Goal: Information Seeking & Learning: Learn about a topic

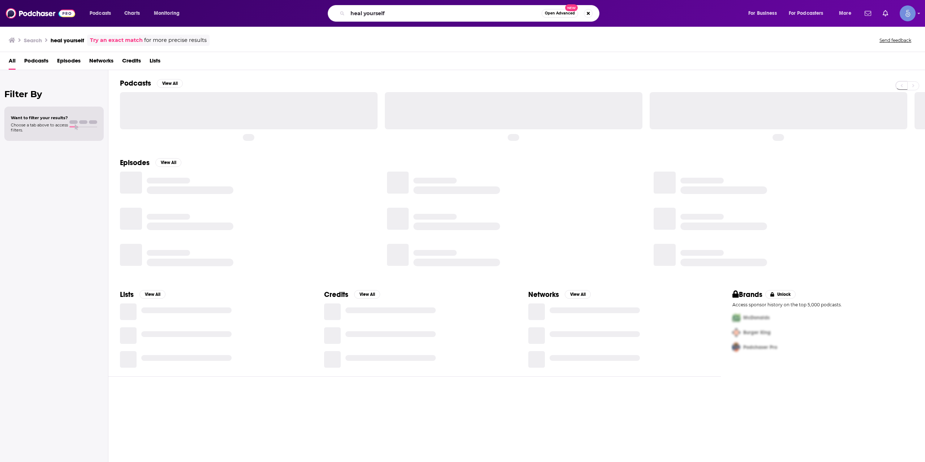
click at [395, 13] on input "heal yourself" at bounding box center [445, 14] width 194 height 12
type input "Health Coach Conversations"
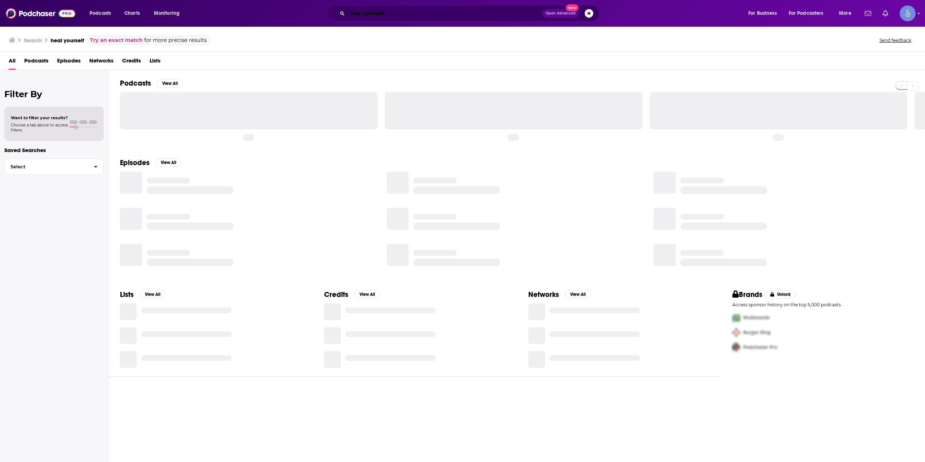
click at [416, 16] on input "heal yourself" at bounding box center [445, 14] width 195 height 12
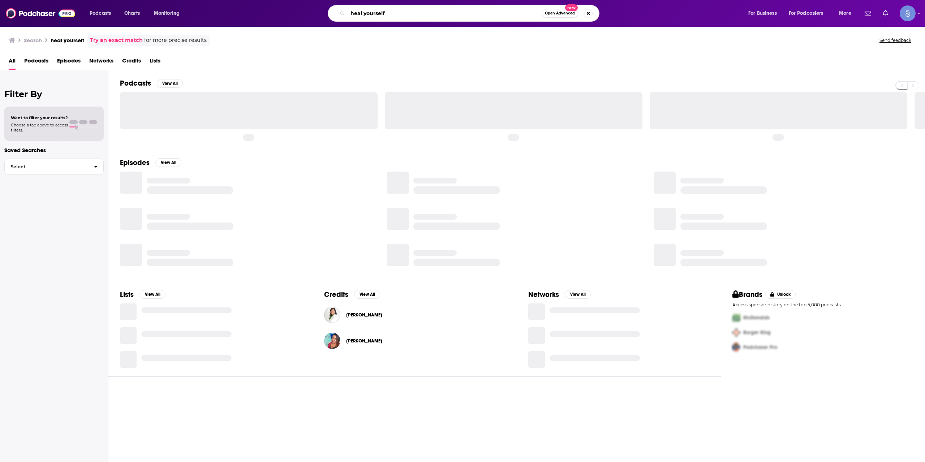
click at [416, 16] on input "heal yourself" at bounding box center [445, 14] width 194 height 12
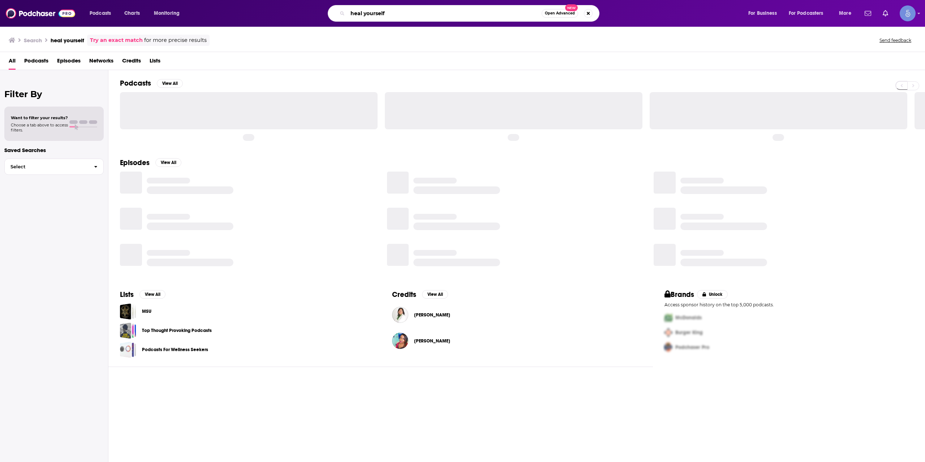
click at [416, 16] on input "heal yourself" at bounding box center [445, 14] width 194 height 12
paste input "Health Coach Conversations"
type input "Health Coach Conversations"
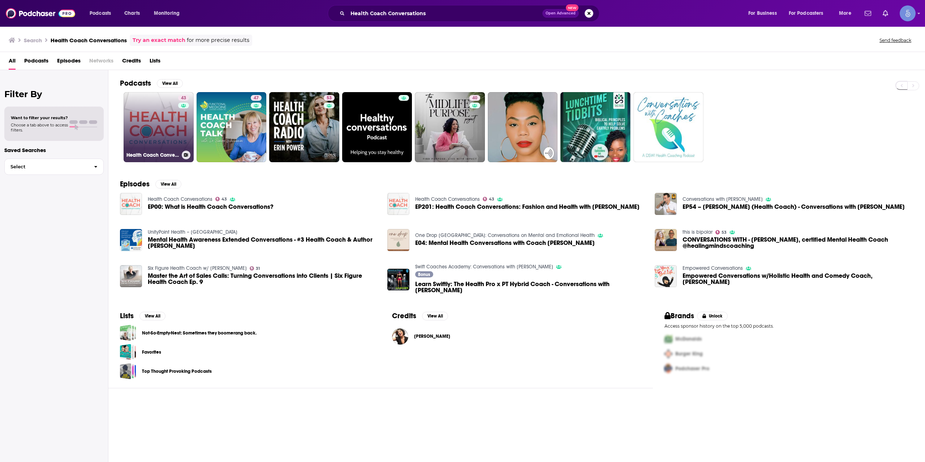
click at [175, 126] on link "43 Health Coach Conversations" at bounding box center [159, 127] width 70 height 70
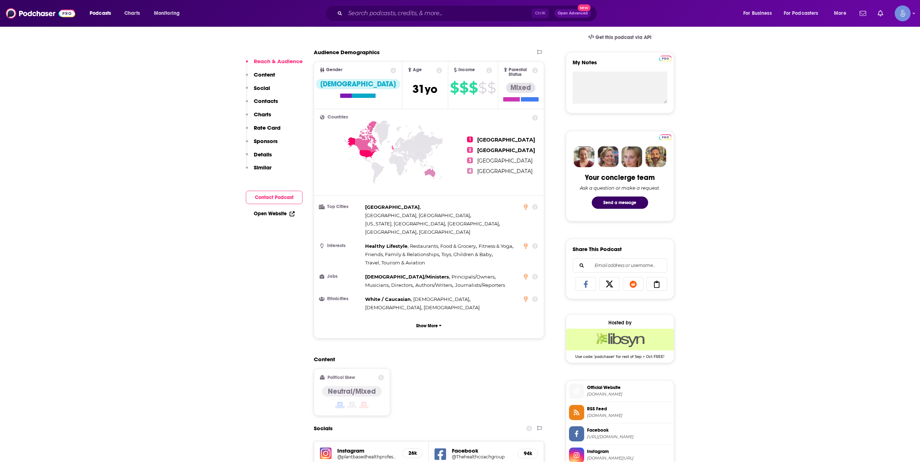
scroll to position [361, 0]
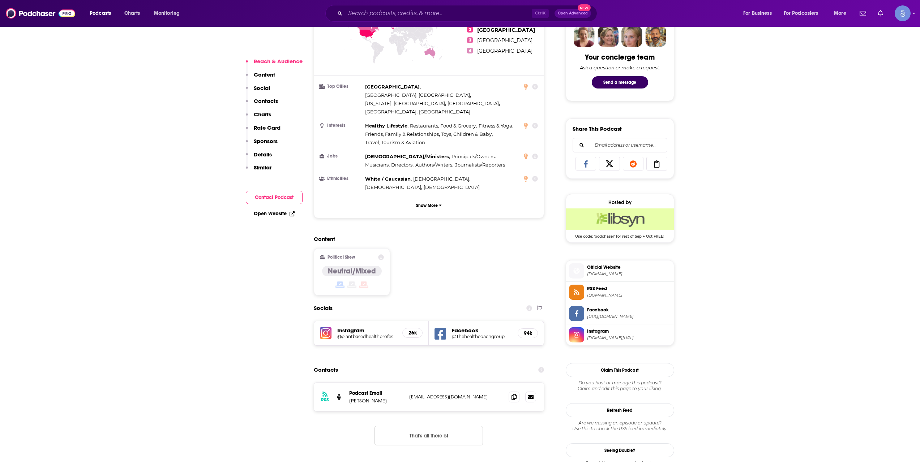
click at [616, 272] on span "[DOMAIN_NAME]" at bounding box center [629, 273] width 84 height 5
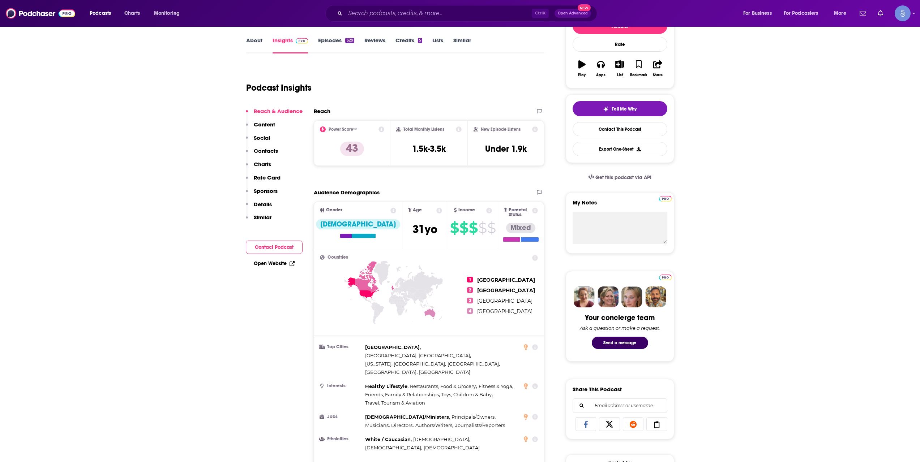
scroll to position [120, 0]
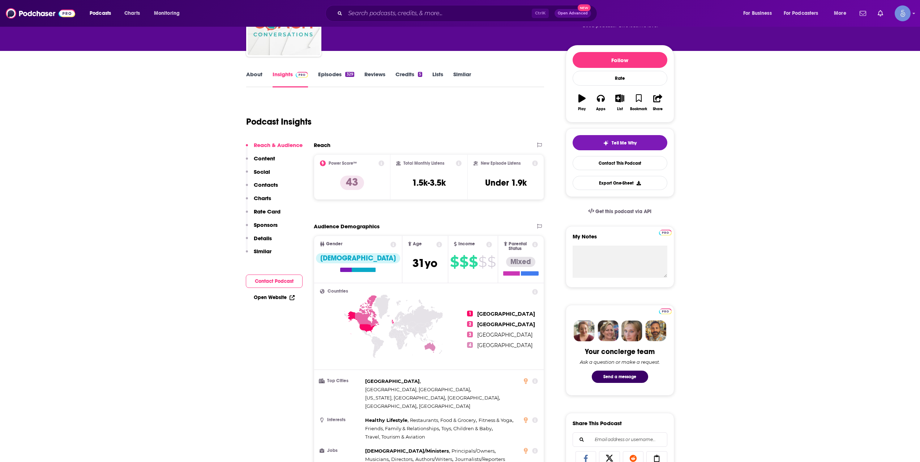
scroll to position [241, 0]
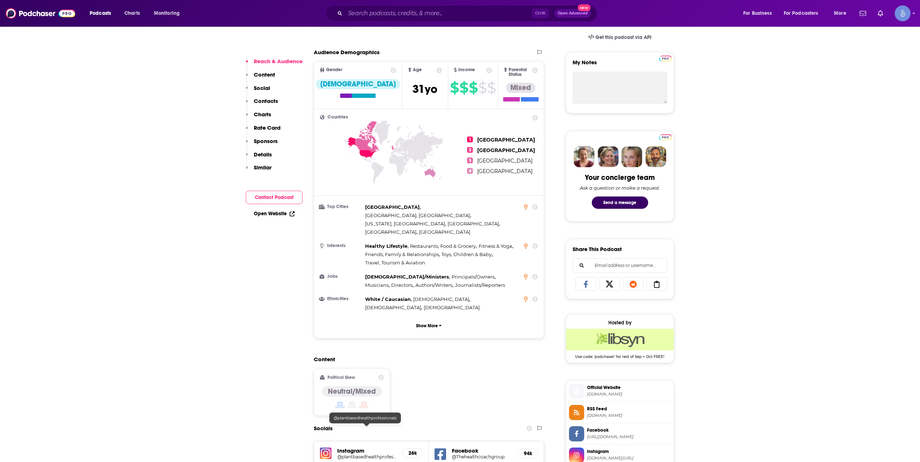
click at [357, 454] on h5 "@plantbasedhealthprofessionals" at bounding box center [367, 456] width 60 height 5
click at [486, 9] on input "Search podcasts, credits, & more..." at bounding box center [438, 14] width 186 height 12
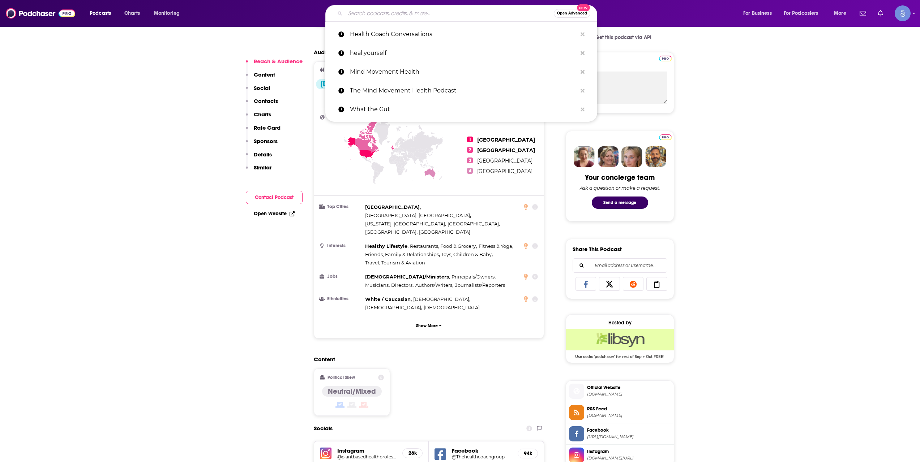
paste input "BayCare HealthChat"
type input "BayCare HealthChat"
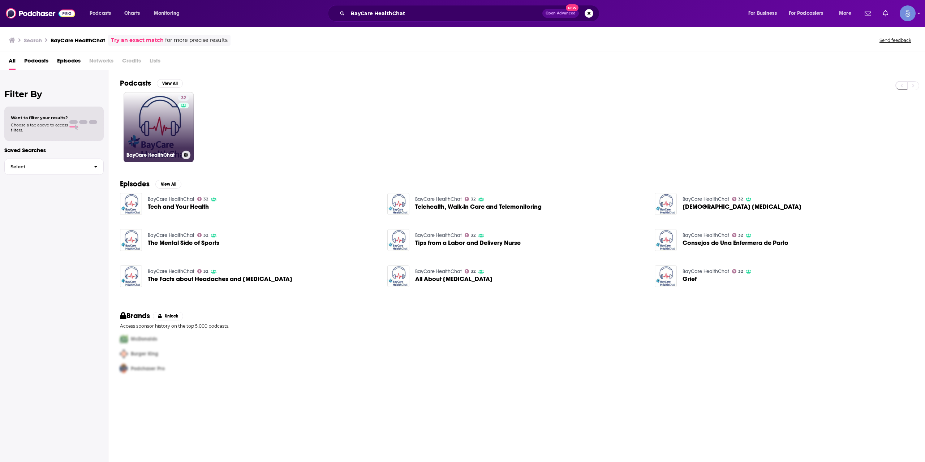
click at [180, 128] on div "32" at bounding box center [184, 123] width 13 height 56
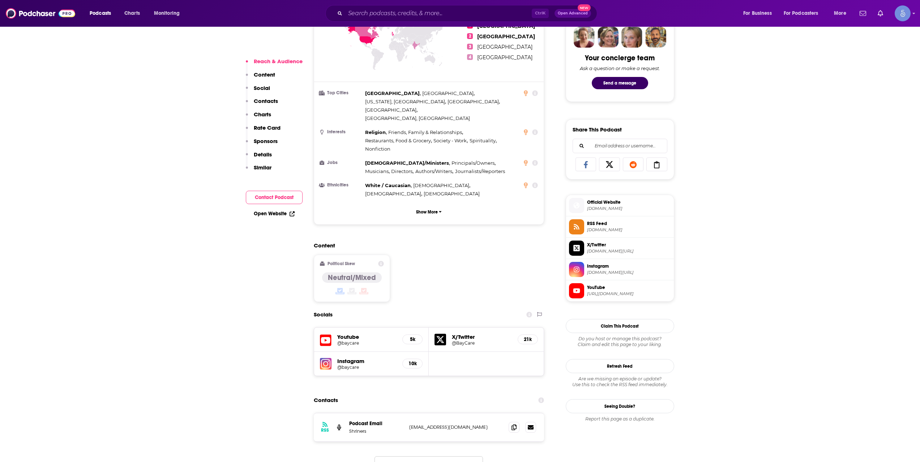
scroll to position [361, 0]
drag, startPoint x: 30, startPoint y: 455, endPoint x: 20, endPoint y: 462, distance: 12.0
drag, startPoint x: 20, startPoint y: 462, endPoint x: 185, endPoint y: 450, distance: 165.2
drag, startPoint x: 437, startPoint y: 27, endPoint x: 435, endPoint y: 19, distance: 8.2
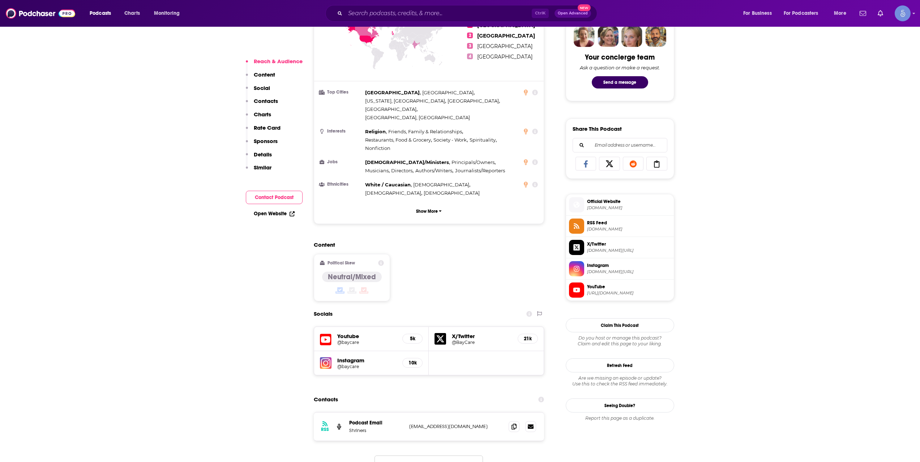
click at [435, 19] on div "Ctrl K Open Advanced New" at bounding box center [461, 13] width 272 height 17
click at [434, 18] on input "Search podcasts, credits, & more..." at bounding box center [438, 14] width 186 height 12
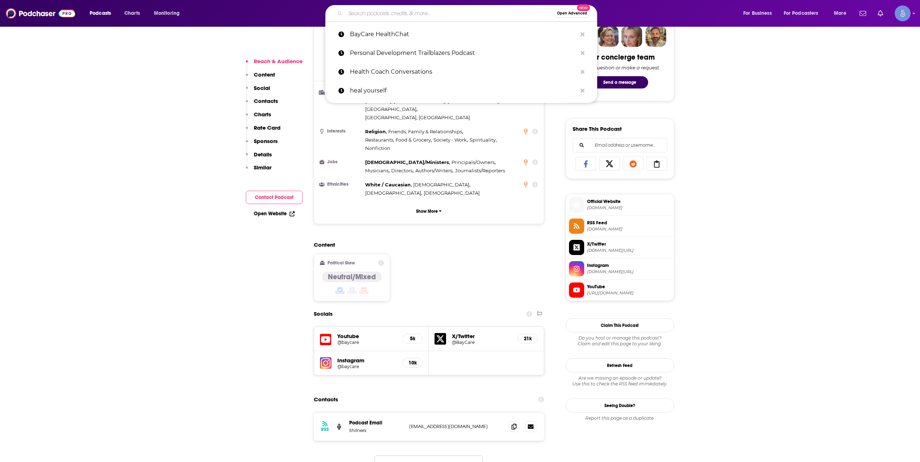
paste input "[PERSON_NAME] Show"
type input "[PERSON_NAME] Show"
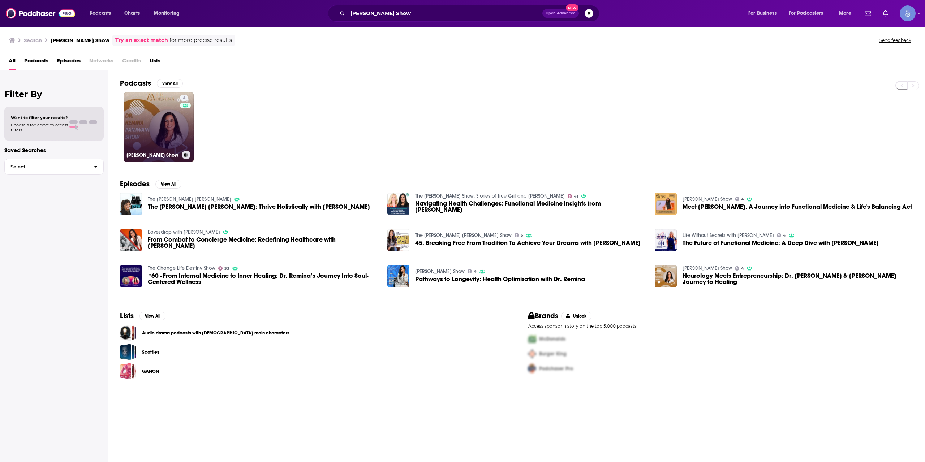
click at [145, 123] on link "4 [PERSON_NAME] Show" at bounding box center [159, 127] width 70 height 70
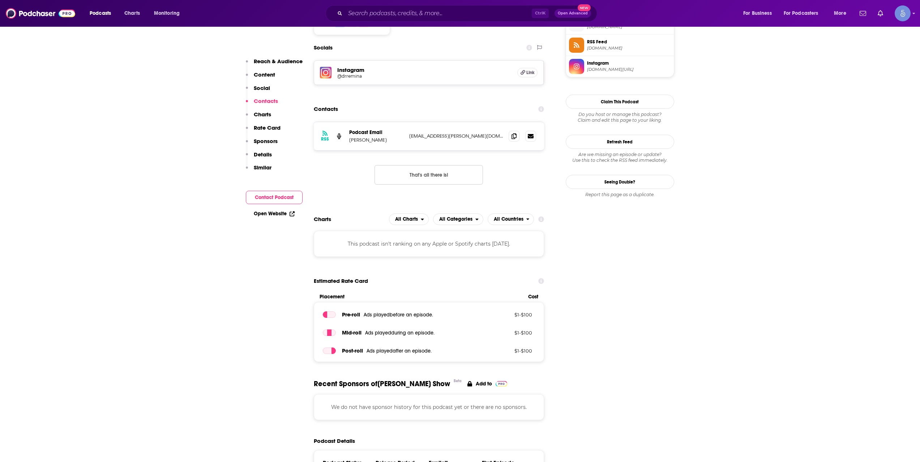
scroll to position [482, 0]
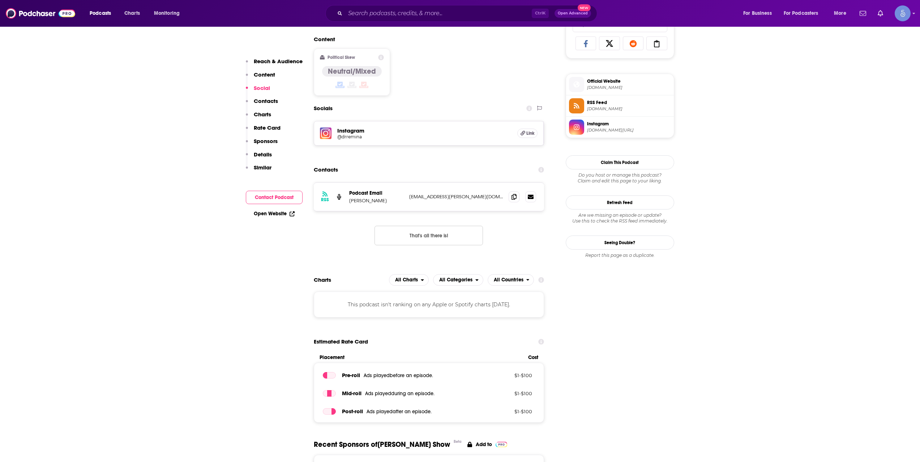
click at [622, 129] on span "[DOMAIN_NAME][URL]" at bounding box center [629, 130] width 84 height 5
click at [454, 20] on div "Ctrl K Open Advanced New" at bounding box center [461, 13] width 272 height 17
click at [454, 19] on div "Ctrl K Open Advanced New" at bounding box center [461, 13] width 272 height 17
click at [454, 17] on input "Search podcasts, credits, & more..." at bounding box center [438, 14] width 186 height 12
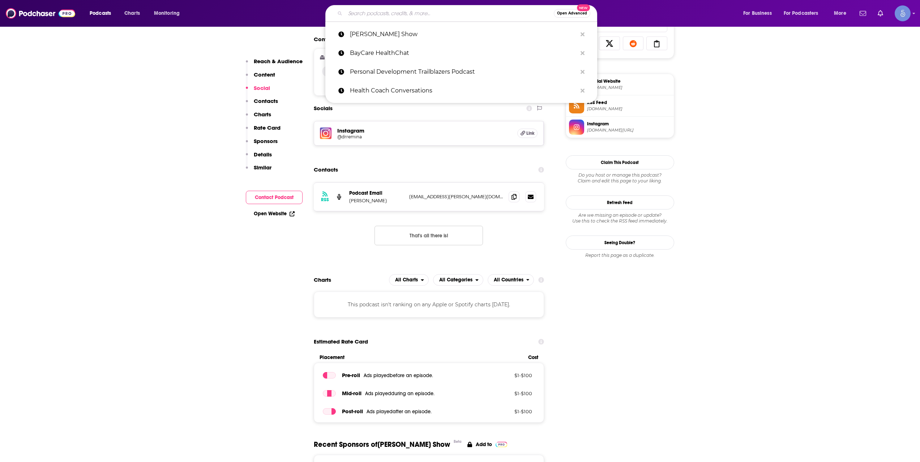
paste input "Hybrid Fitness Media"
type input "Hybrid Fitness Media"
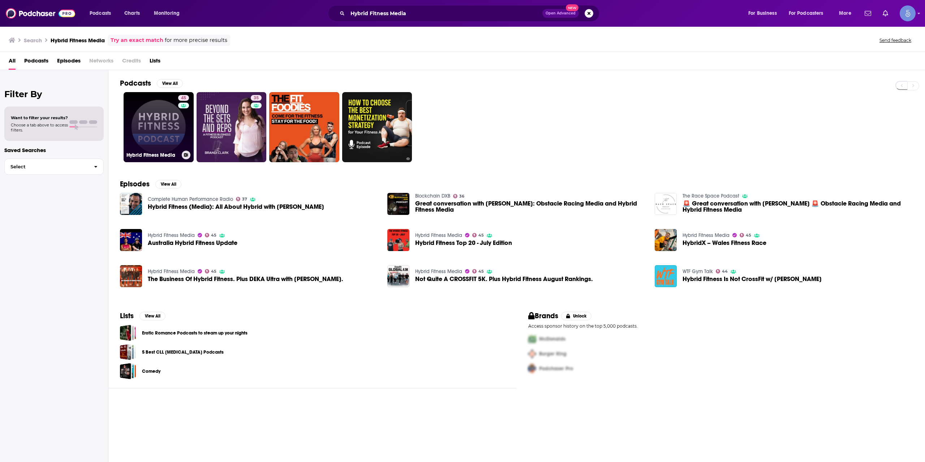
click at [153, 122] on link "45 Hybrid Fitness Media" at bounding box center [159, 127] width 70 height 70
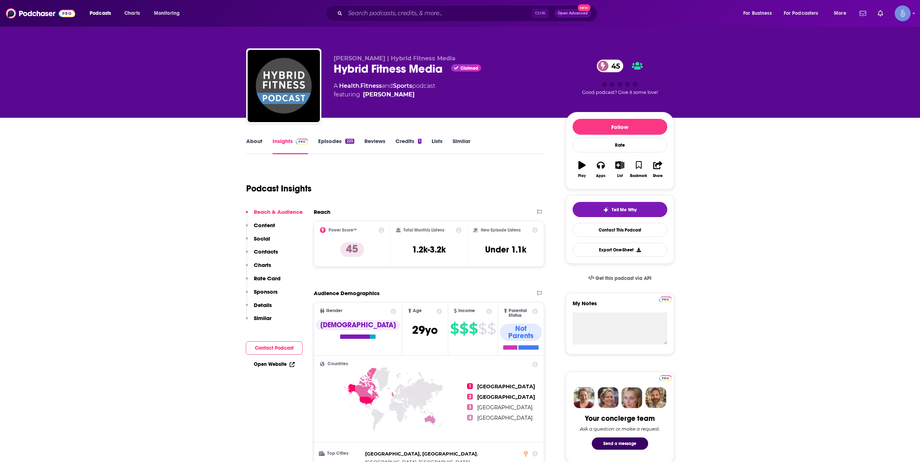
click at [175, 98] on div "[PERSON_NAME] | Hybrid Fitness Media Hybrid Fitness Media Claimed 45 A Health ,…" at bounding box center [460, 59] width 920 height 118
click at [460, 30] on div "[PERSON_NAME] | Hybrid Fitness Media Hybrid Fitness Media Claimed 45 A Health ,…" at bounding box center [460, 59] width 462 height 118
click at [457, 9] on input "Search podcasts, credits, & more..." at bounding box center [438, 14] width 186 height 12
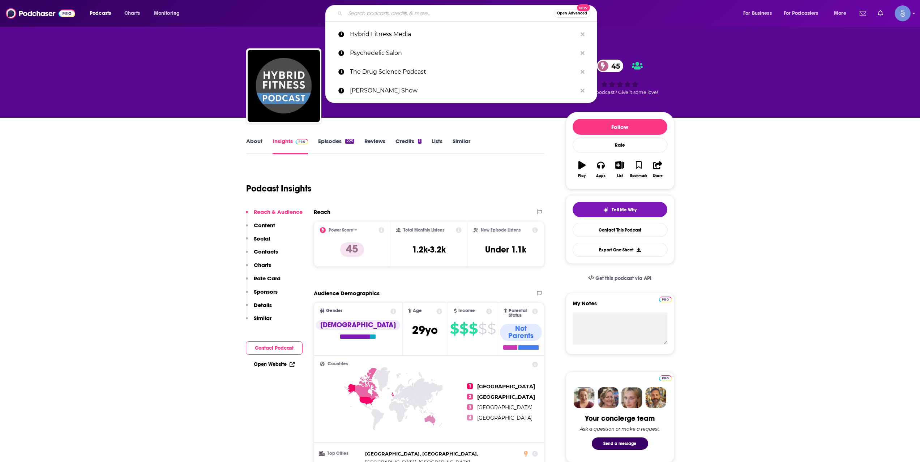
paste input "The Happiness Podcast with [PERSON_NAME]"
type input "The Happiness Podcast with [PERSON_NAME]"
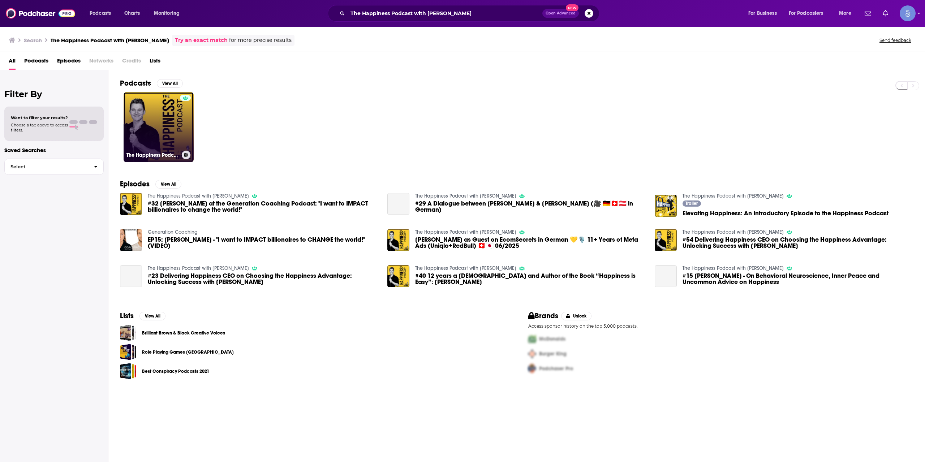
click at [173, 133] on link "The Happiness Podcast with [PERSON_NAME]" at bounding box center [159, 127] width 70 height 70
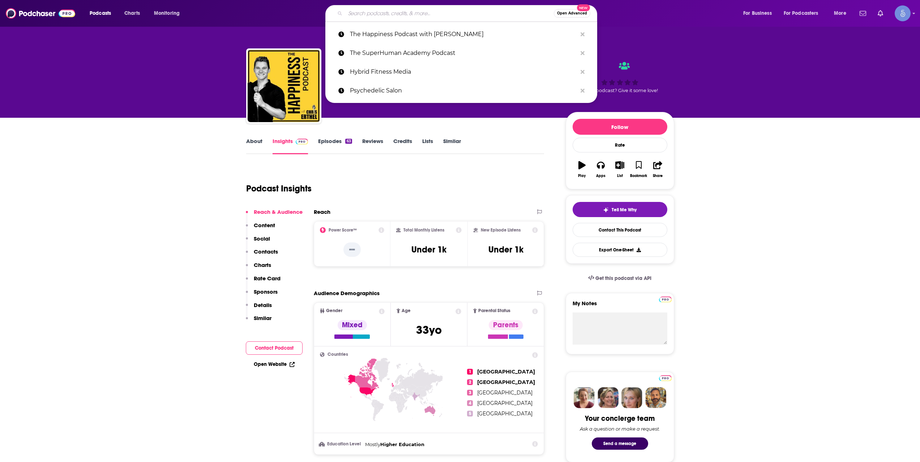
click at [478, 14] on input "Search podcasts, credits, & more..." at bounding box center [449, 14] width 208 height 12
paste input "SHOCK & Y’ALL"
type input "SHOCK & Y’ALL"
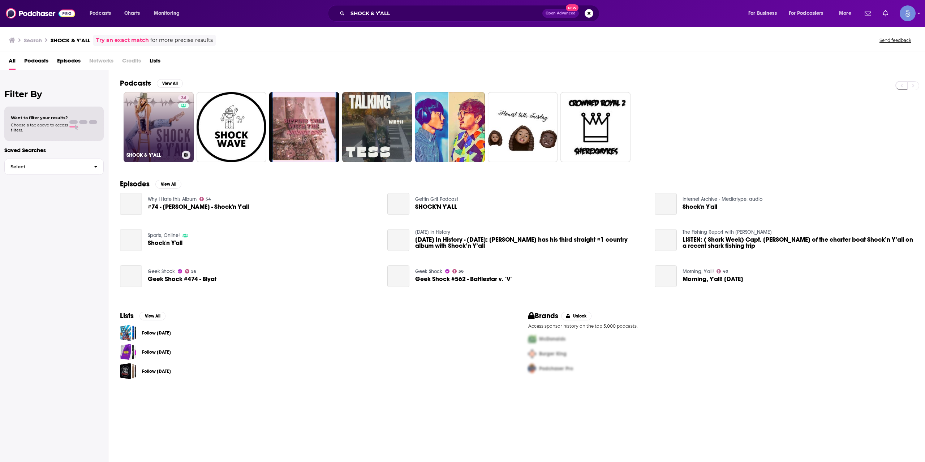
click at [149, 111] on link "34 SHOCK & Y’ALL" at bounding box center [159, 127] width 70 height 70
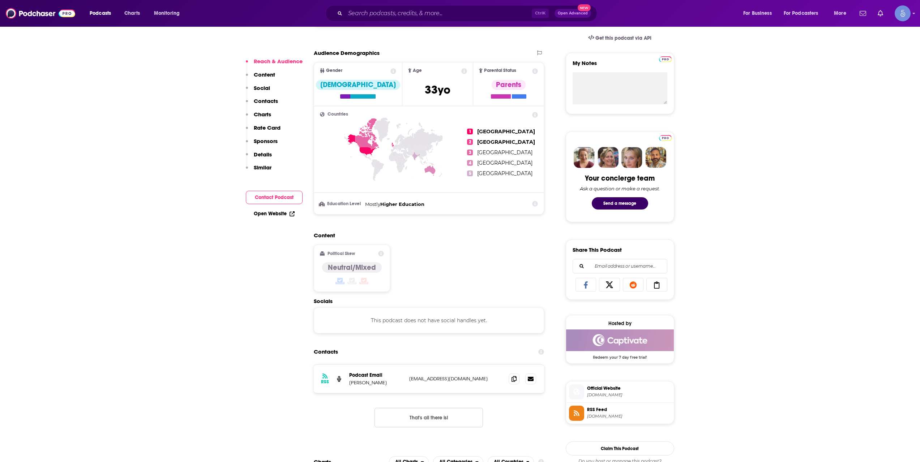
scroll to position [241, 0]
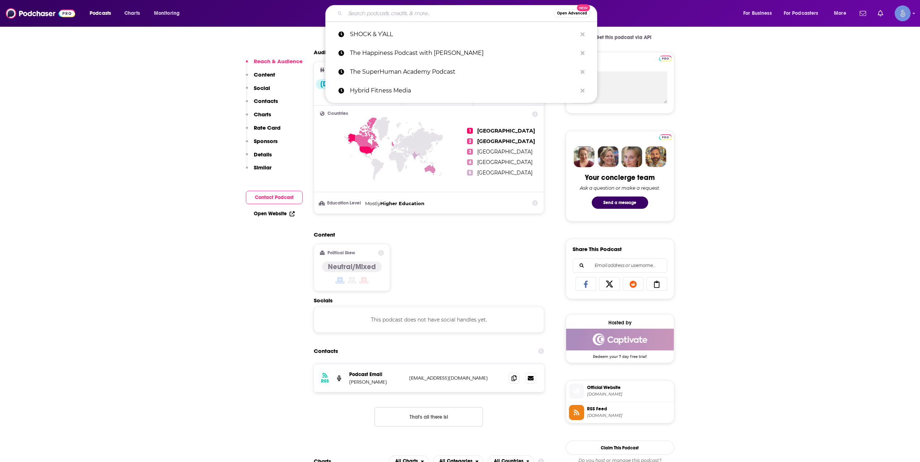
click at [485, 14] on input "Search podcasts, credits, & more..." at bounding box center [449, 14] width 208 height 12
paste input "Unraveling The Brain With [PERSON_NAME]"
type input "Unraveling The Brain With [PERSON_NAME]"
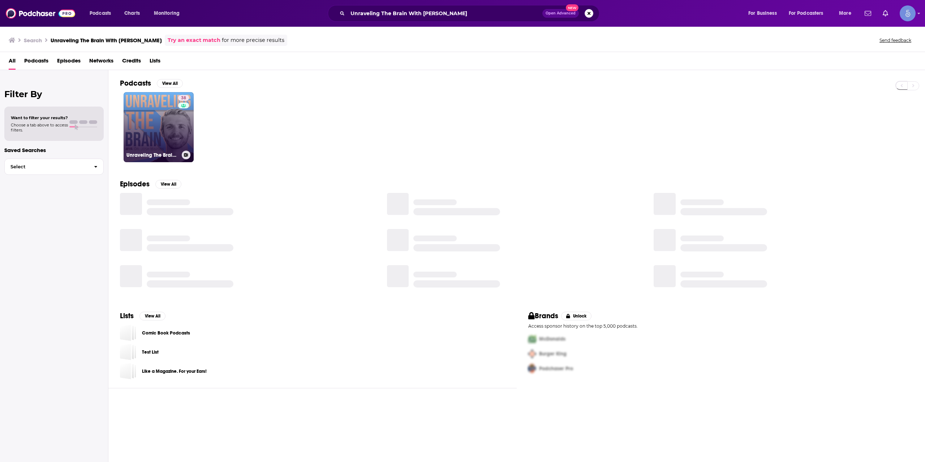
click at [165, 120] on link "38 Unraveling The Brain With [PERSON_NAME]" at bounding box center [159, 127] width 70 height 70
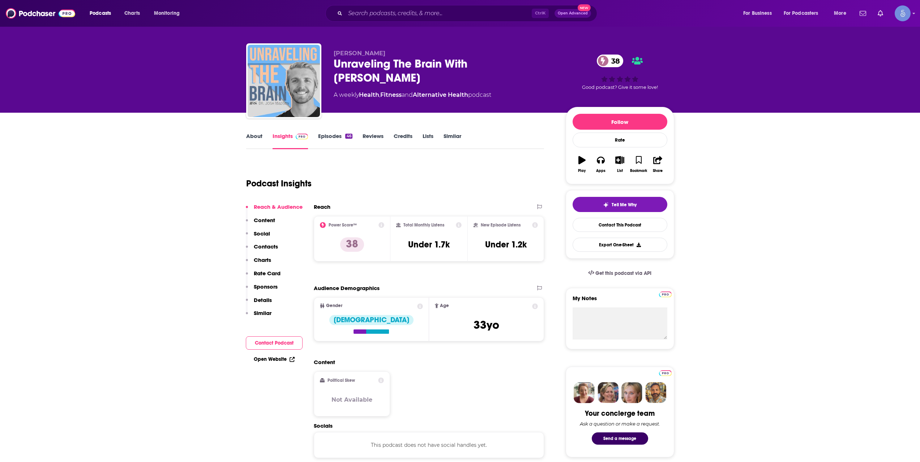
scroll to position [241, 0]
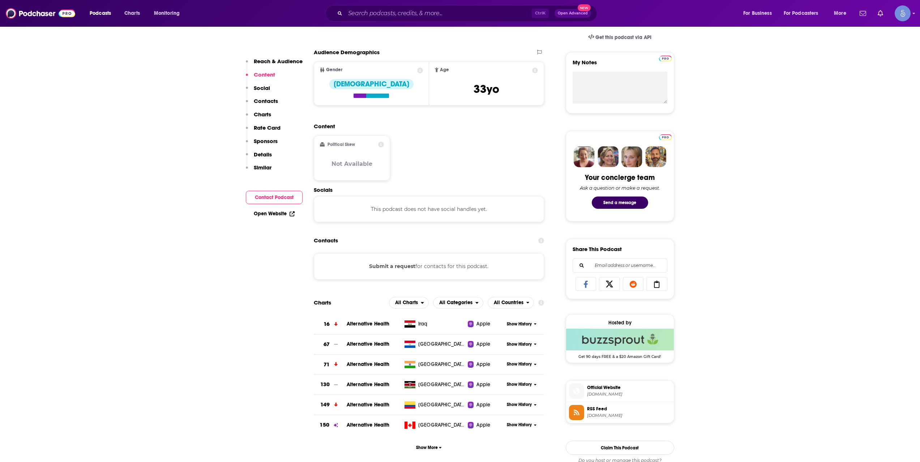
drag, startPoint x: 434, startPoint y: 21, endPoint x: 434, endPoint y: 17, distance: 4.3
click at [434, 20] on div "Podcasts Charts Monitoring Ctrl K Open Advanced New For Business For Podcasters…" at bounding box center [460, 13] width 920 height 27
click at [434, 17] on input "Search podcasts, credits, & more..." at bounding box center [438, 14] width 186 height 12
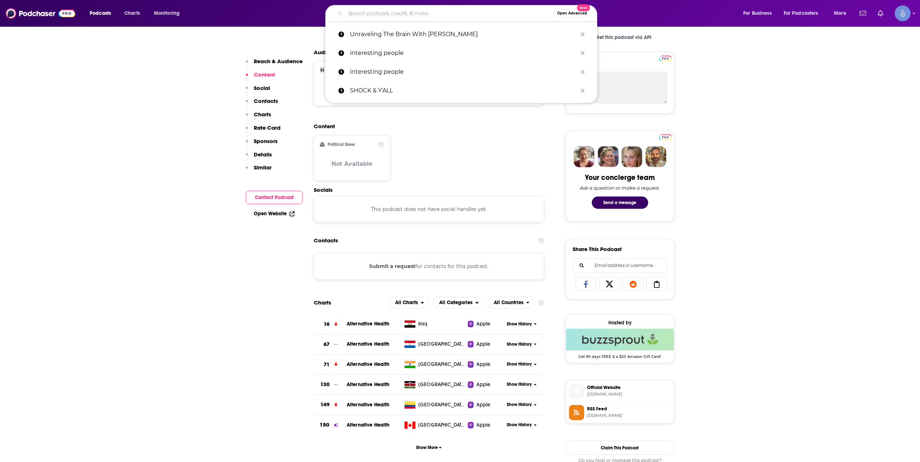
paste input "Eyes Wide Open with [PERSON_NAME]"
type input "Eyes Wide Open with [PERSON_NAME]"
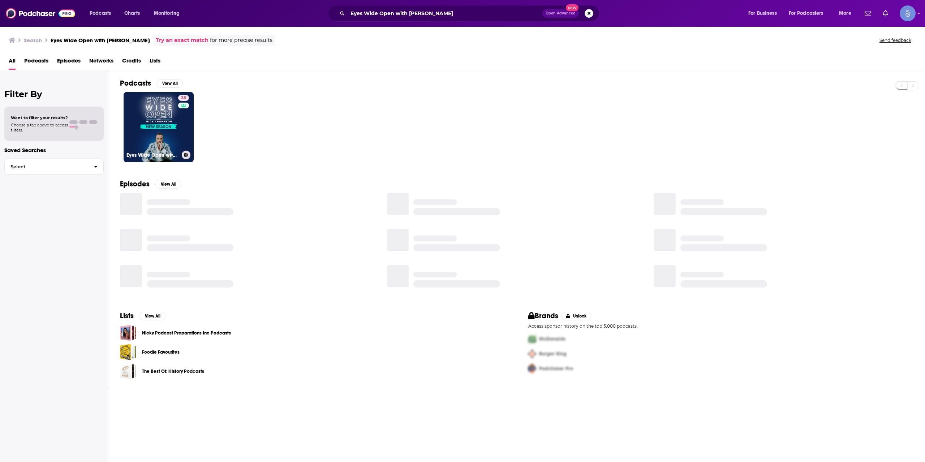
click at [175, 116] on link "38 Eyes Wide Open with [PERSON_NAME]" at bounding box center [159, 127] width 70 height 70
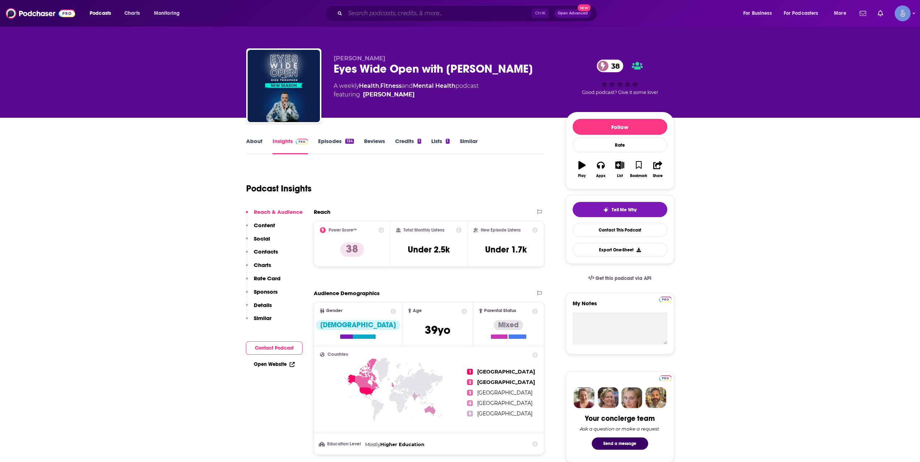
click at [444, 16] on input "Search podcasts, credits, & more..." at bounding box center [438, 14] width 186 height 12
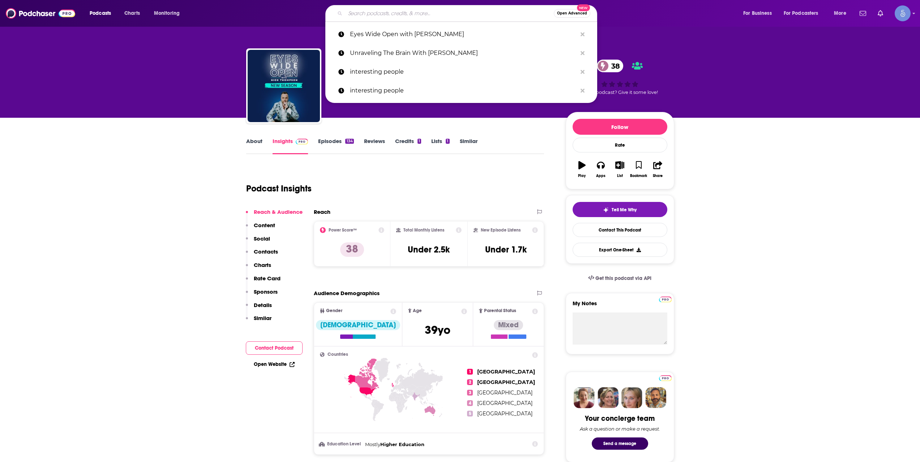
paste input "[URL][DOMAIN_NAME]"
type input "[URL][DOMAIN_NAME]"
click at [466, 11] on input "Search podcasts, credits, & more..." at bounding box center [449, 14] width 208 height 12
paste input "ENHEARTENED with [PERSON_NAME]"
type input "ENHEARTENED with [PERSON_NAME]"
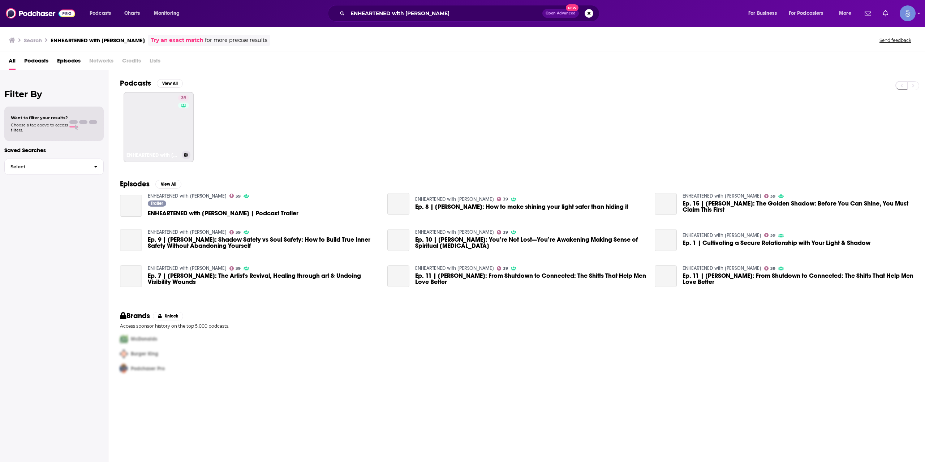
click at [184, 127] on div "39" at bounding box center [184, 123] width 13 height 56
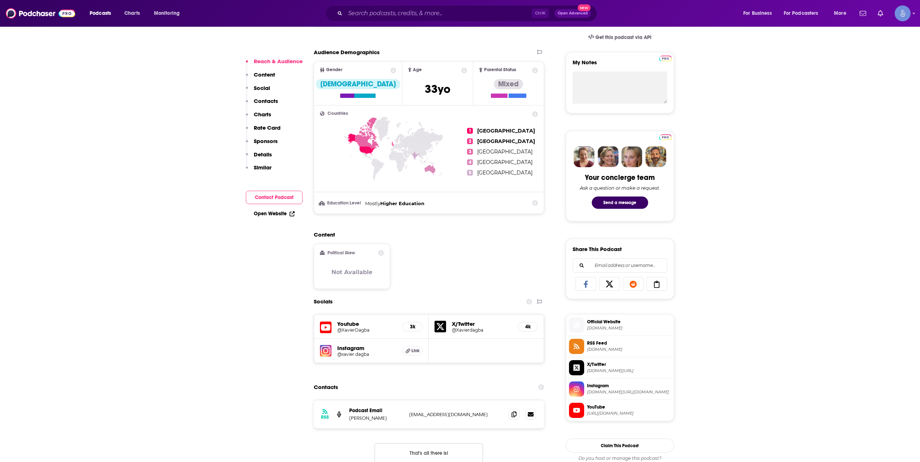
scroll to position [482, 0]
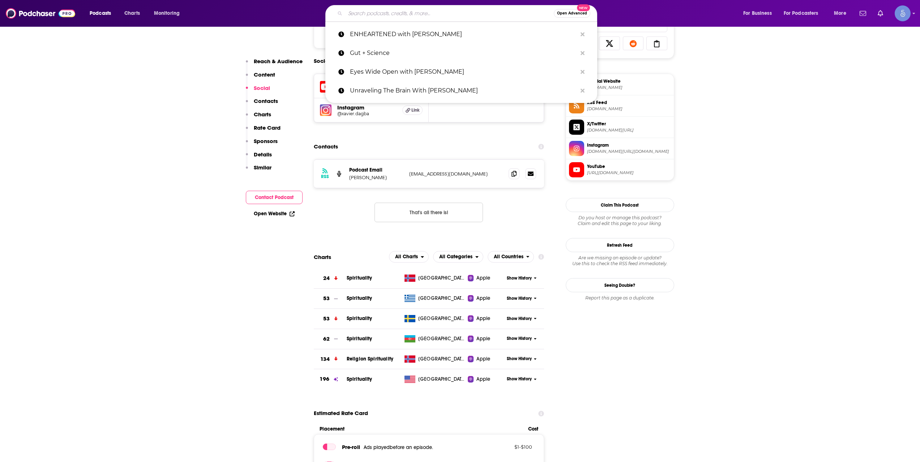
click at [401, 11] on input "Search podcasts, credits, & more..." at bounding box center [449, 14] width 208 height 12
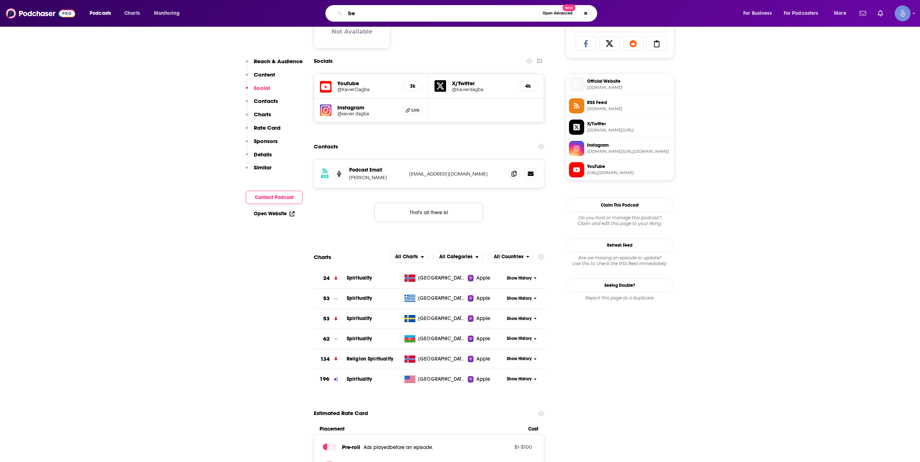
type input "b"
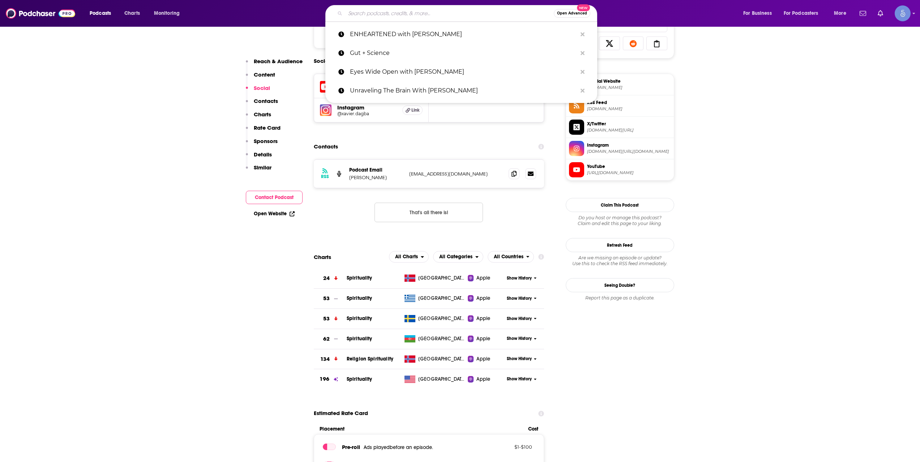
click at [421, 12] on input "Search podcasts, credits, & more..." at bounding box center [449, 14] width 208 height 12
paste input "Aging with Purpose and Passion"
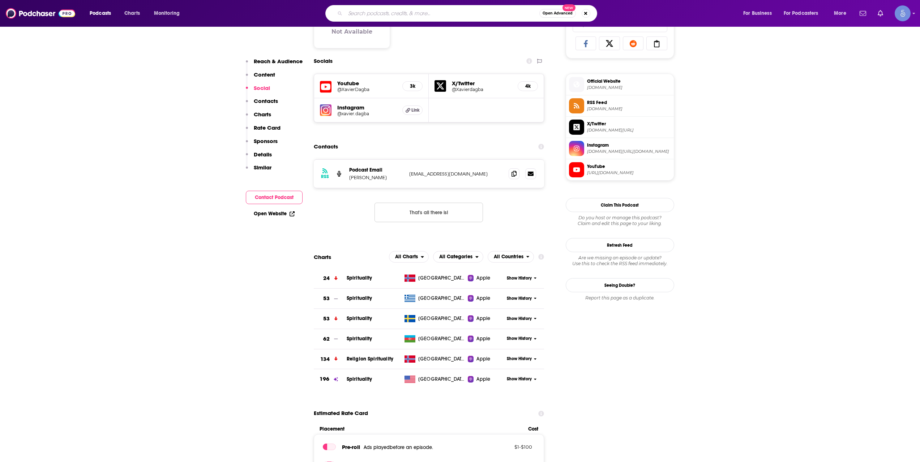
type input "Aging with Purpose and Passion"
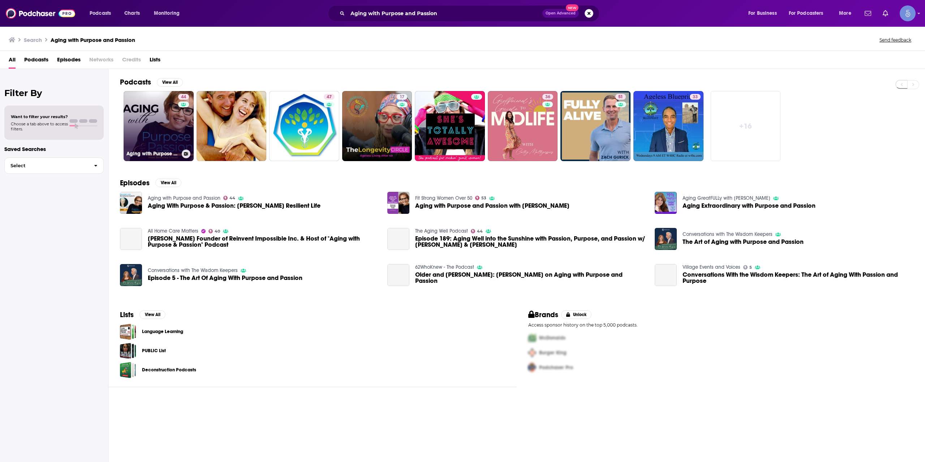
click at [168, 115] on link "44 Aging with Purpose and Passion" at bounding box center [159, 126] width 70 height 70
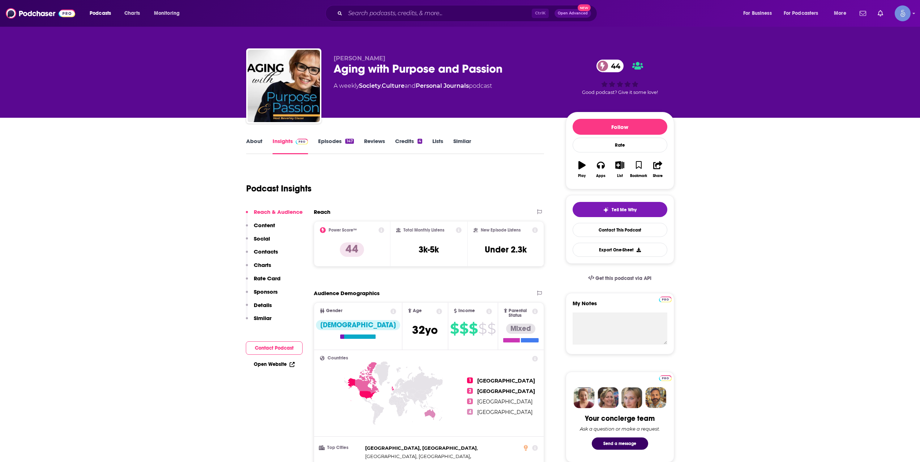
scroll to position [361, 0]
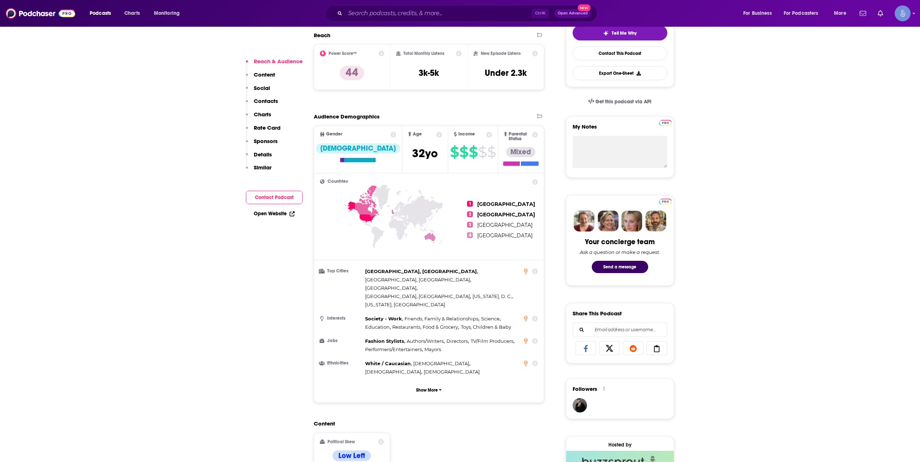
scroll to position [0, 0]
